Goal: Task Accomplishment & Management: Use online tool/utility

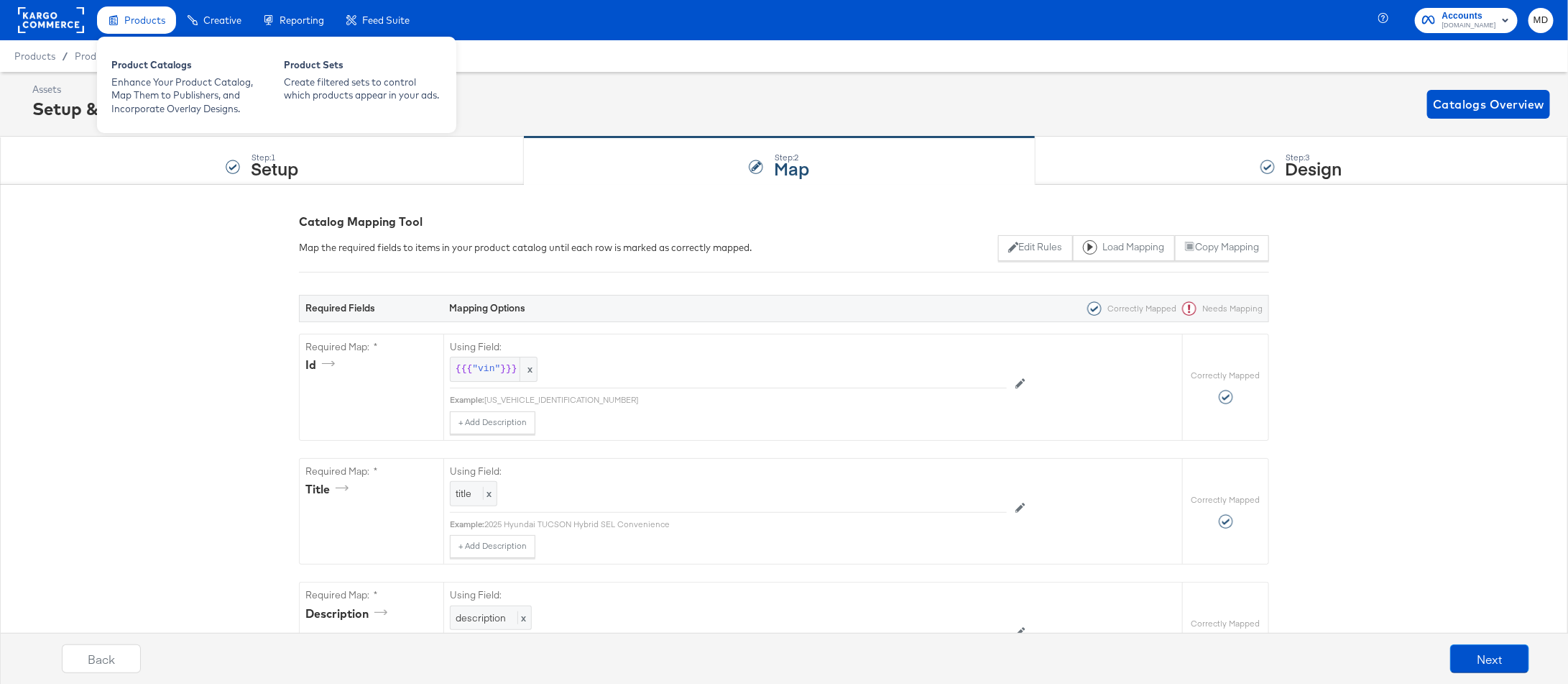
click at [151, 18] on span "Products" at bounding box center [145, 20] width 41 height 12
click at [159, 84] on div "Enhance Your Product Catalog, Map Them to Publishers, and Incorporate Overlay D…" at bounding box center [190, 95] width 158 height 41
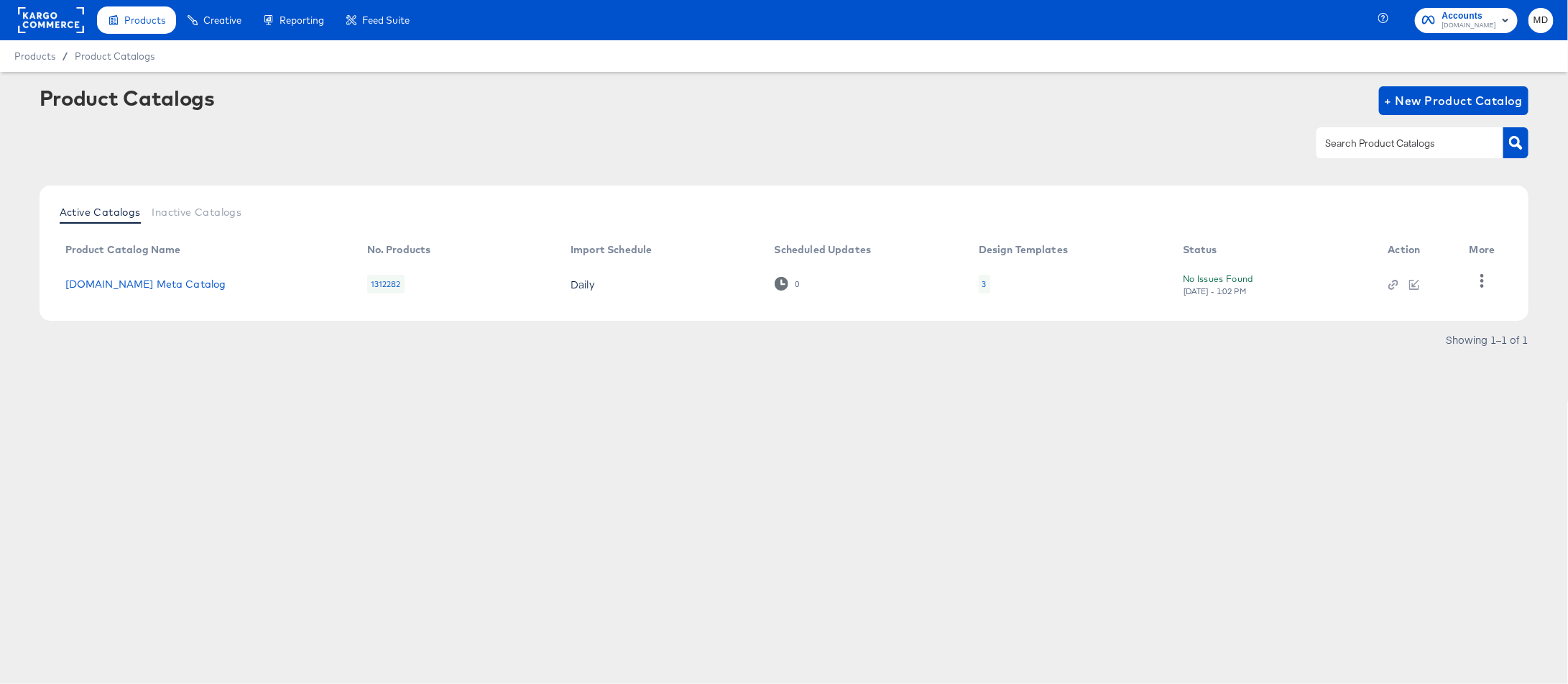
click at [27, 17] on rect at bounding box center [51, 20] width 66 height 26
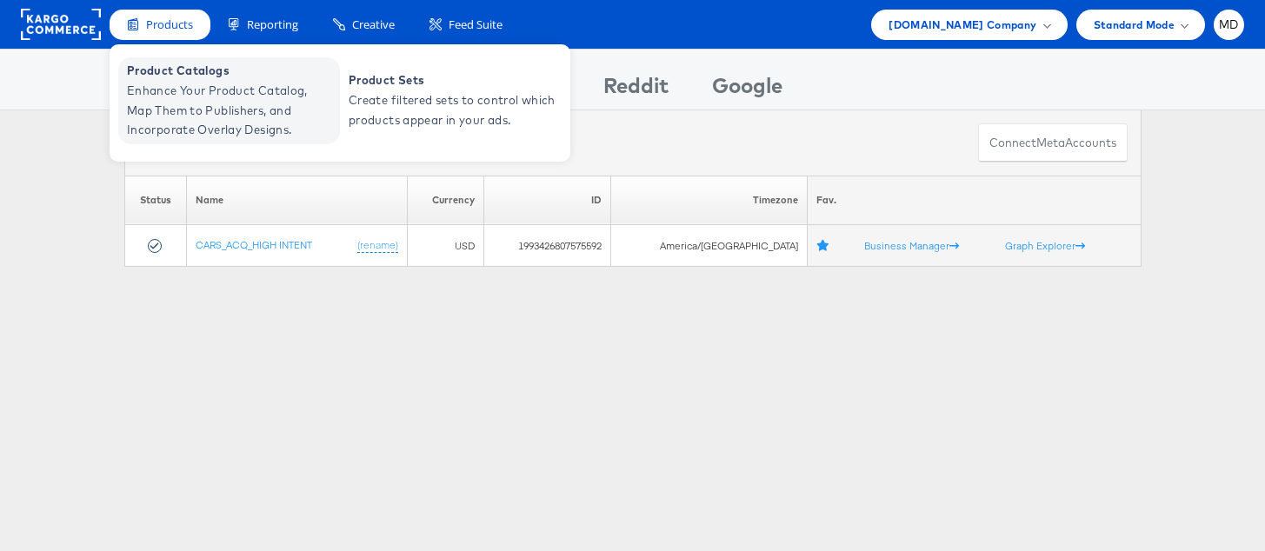
click at [181, 90] on span "Enhance Your Product Catalog, Map Them to Publishers, and Incorporate Overlay D…" at bounding box center [231, 110] width 209 height 59
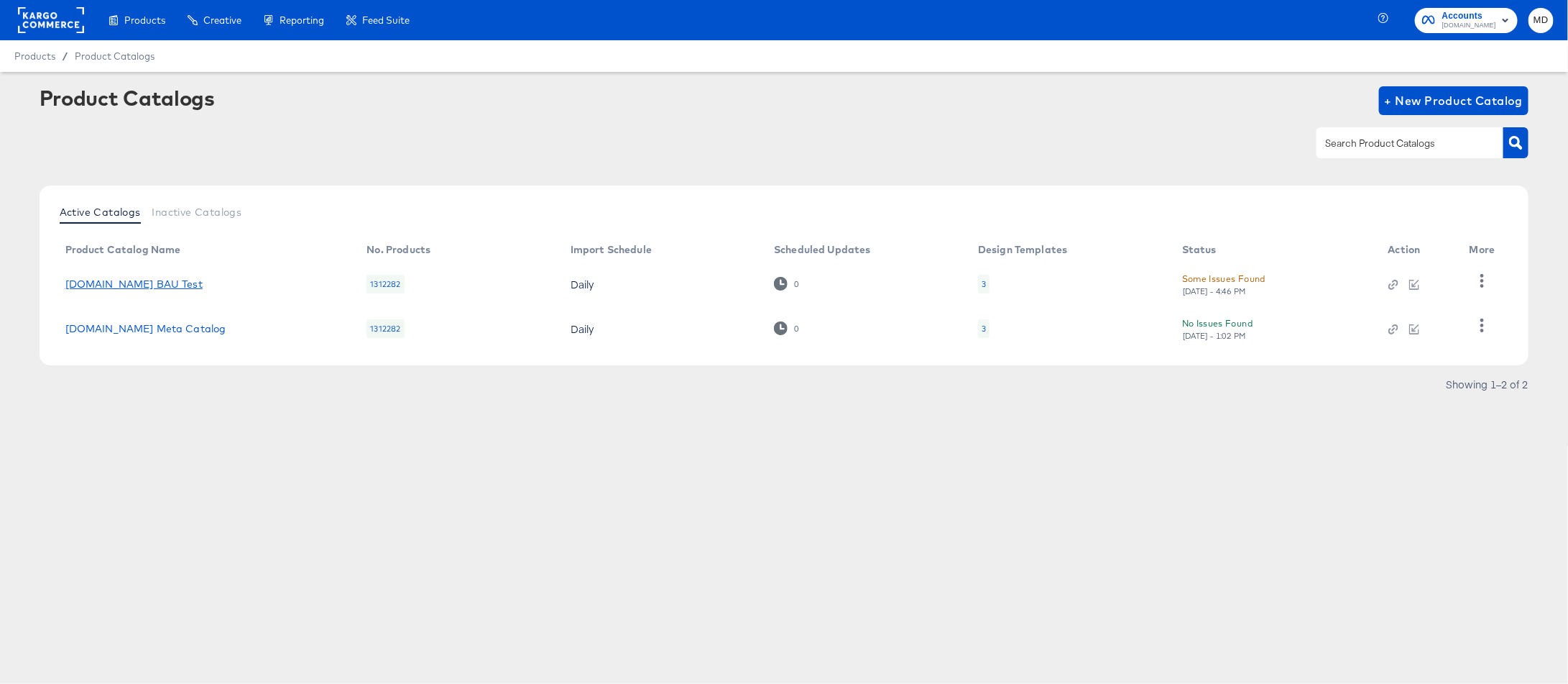
click at [110, 285] on link "Cars.com BAU Test" at bounding box center [134, 284] width 137 height 12
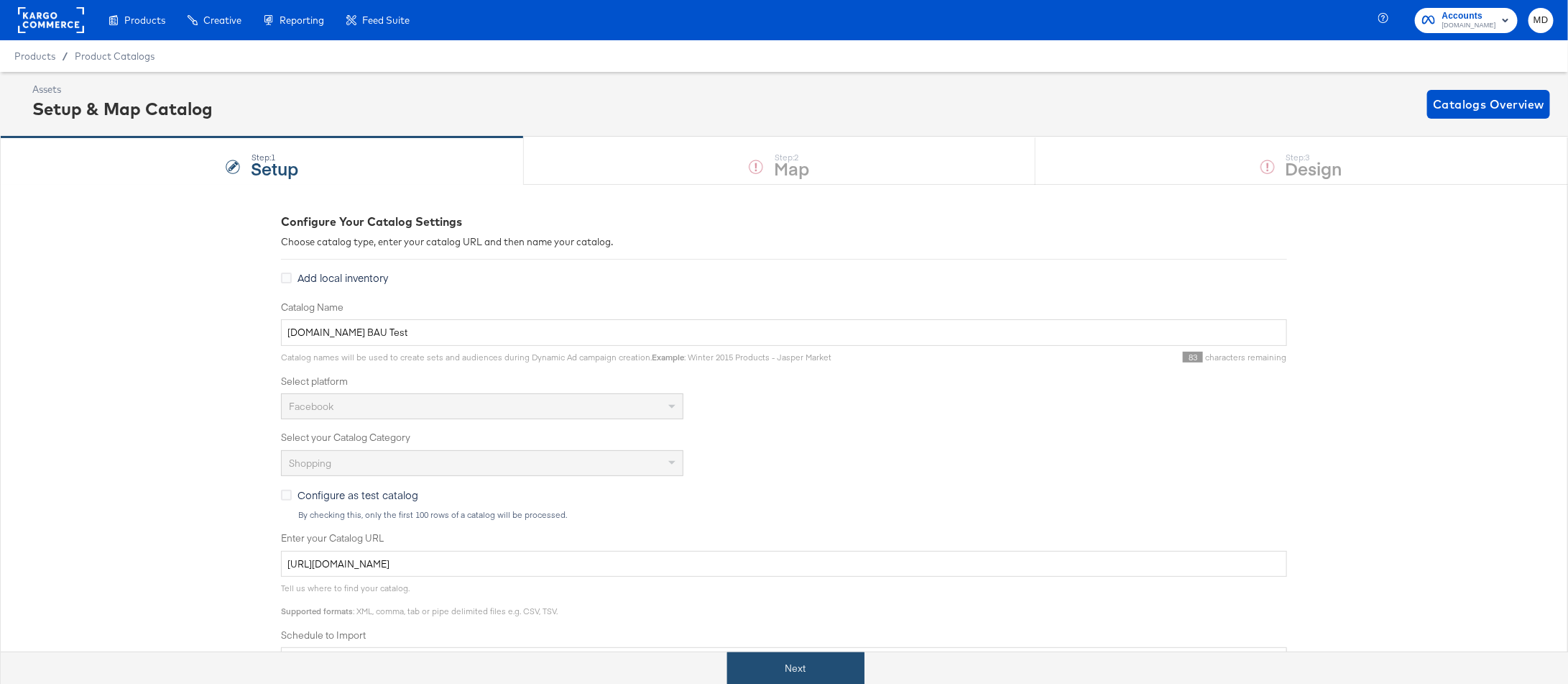
click at [751, 672] on button "Next" at bounding box center [796, 667] width 137 height 32
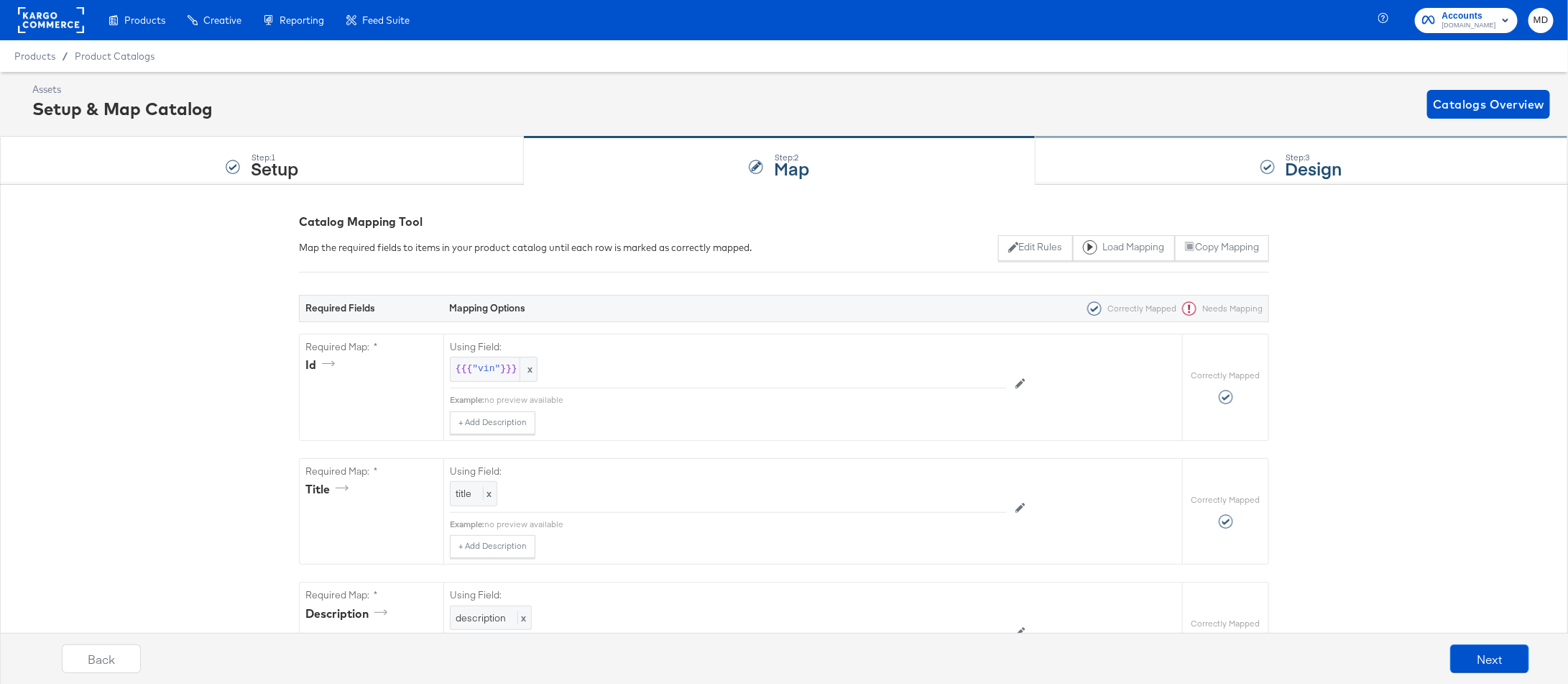
click at [1314, 165] on strong "Design" at bounding box center [1313, 168] width 57 height 24
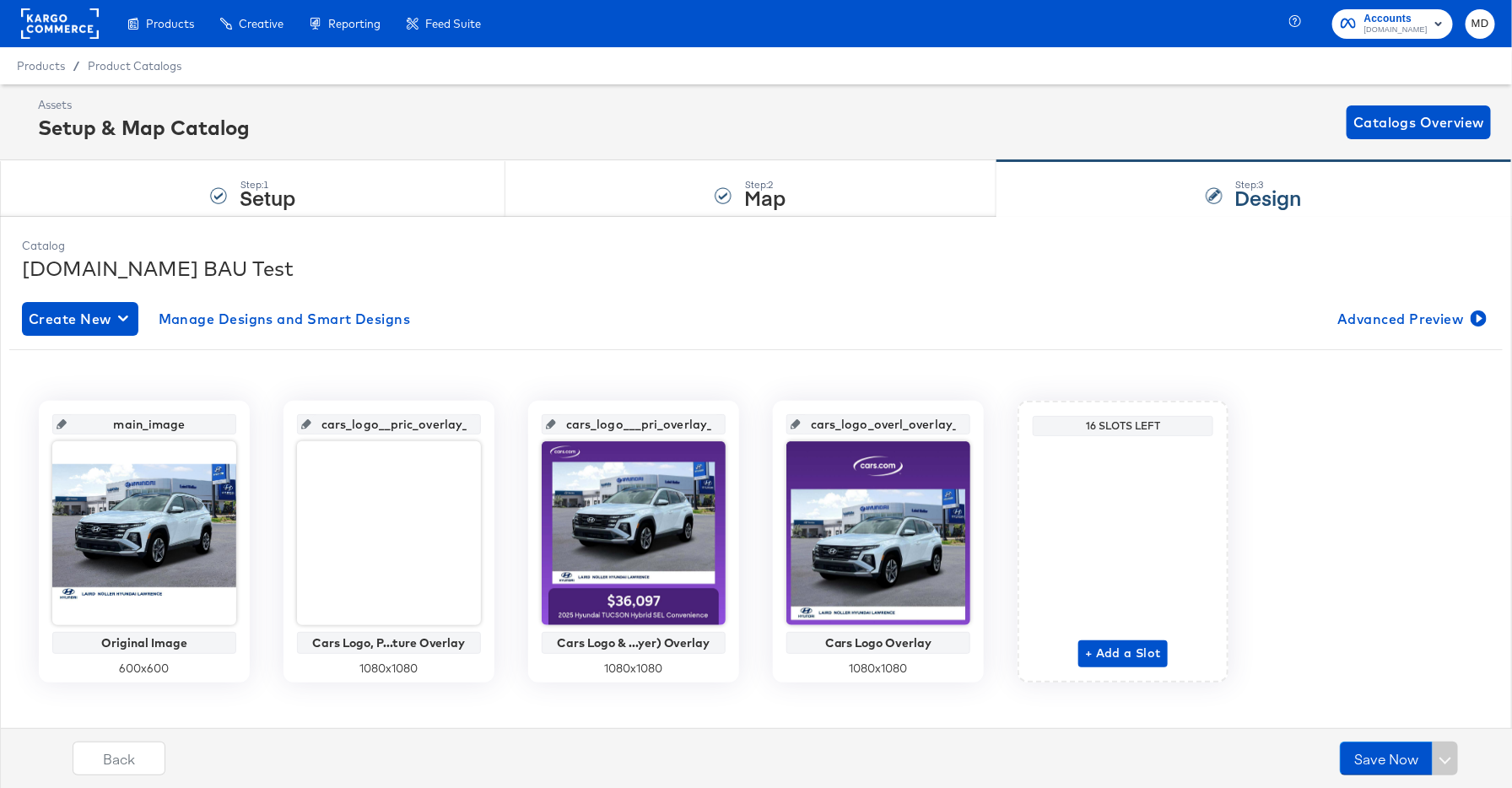
scroll to position [16, 0]
